Goal: Transaction & Acquisition: Subscribe to service/newsletter

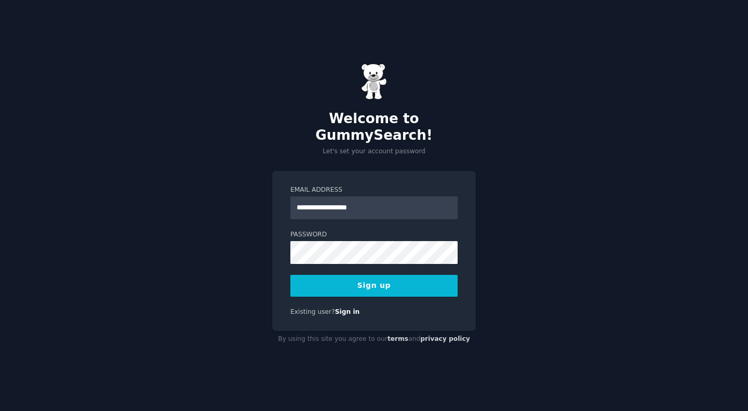
type input "**********"
click at [362, 281] on button "Sign up" at bounding box center [373, 286] width 167 height 22
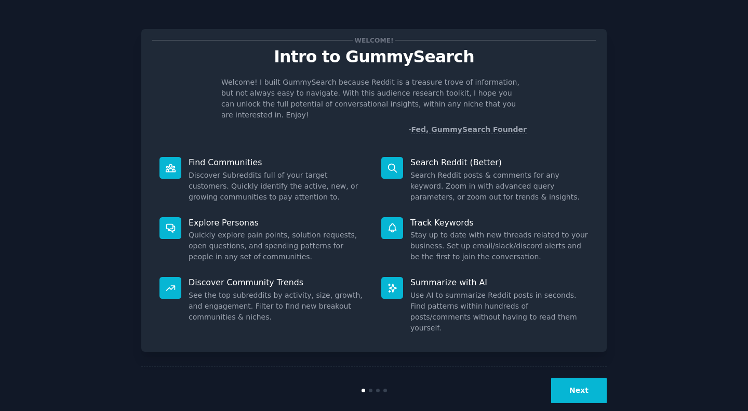
click at [237, 321] on div "Welcome! Intro to GummySearch Welcome! I built GummySearch because Reddit is a …" at bounding box center [374, 190] width 466 height 323
click at [597, 378] on button "Next" at bounding box center [579, 390] width 56 height 25
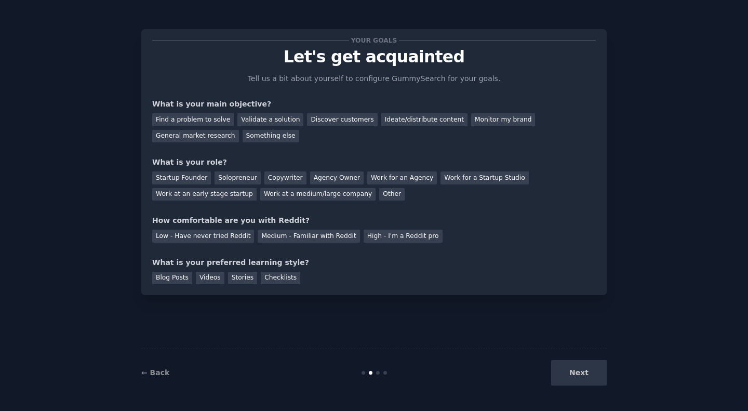
click at [406, 338] on div "Your goals Let's get acquainted Tell us a bit about yourself to configure Gummy…" at bounding box center [374, 206] width 466 height 382
click at [326, 323] on div "Your goals Let's get acquainted Tell us a bit about yourself to configure Gummy…" at bounding box center [374, 206] width 466 height 382
click at [237, 180] on div "Solopreneur" at bounding box center [238, 177] width 46 height 13
click at [222, 237] on div "Low - Have never tried Reddit" at bounding box center [203, 236] width 102 height 13
click at [210, 276] on div "Videos" at bounding box center [210, 278] width 29 height 13
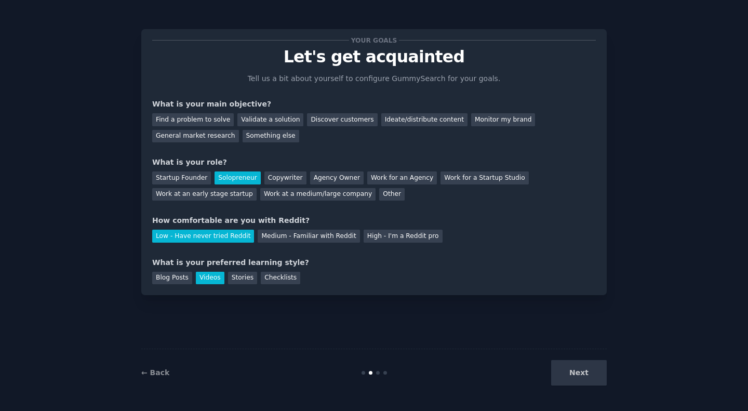
click at [265, 119] on div "Validate a solution" at bounding box center [270, 119] width 66 height 13
click at [571, 372] on button "Next" at bounding box center [579, 372] width 56 height 25
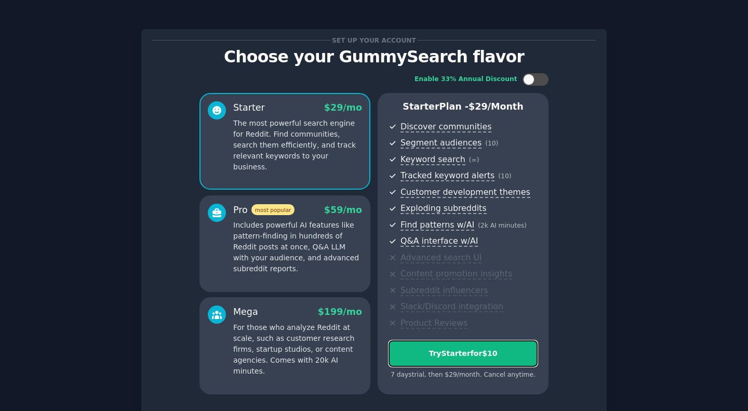
click at [463, 361] on button "Try Starter for $10" at bounding box center [463, 353] width 149 height 26
